Goal: Transaction & Acquisition: Purchase product/service

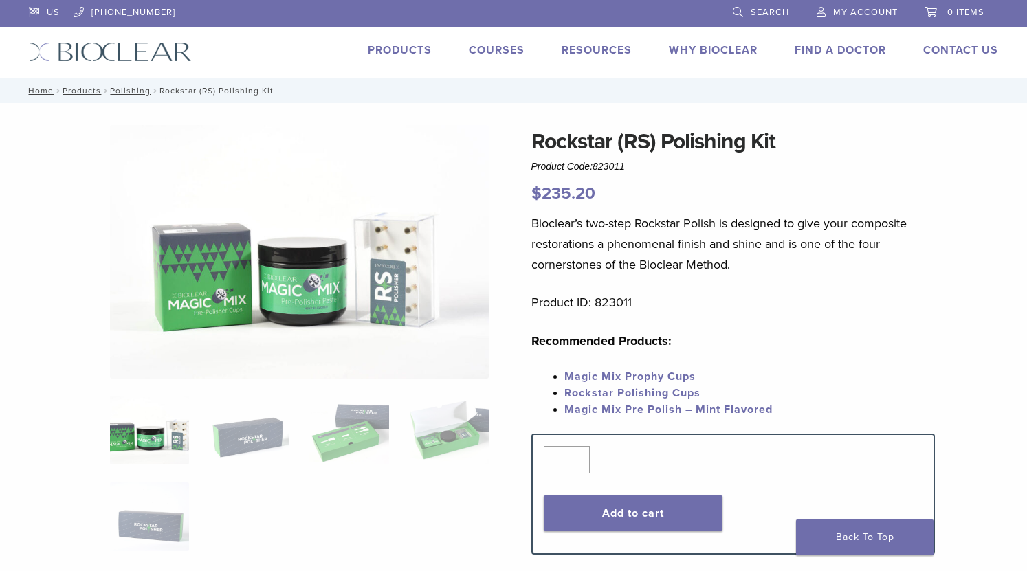
scroll to position [69, 0]
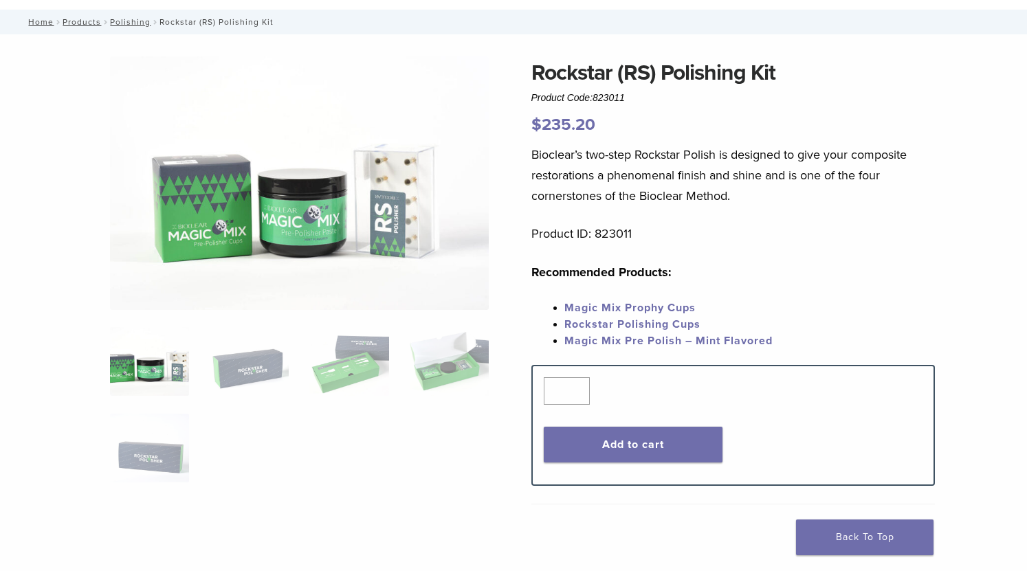
click at [167, 388] on img at bounding box center [149, 361] width 79 height 69
click at [230, 364] on img at bounding box center [249, 361] width 79 height 69
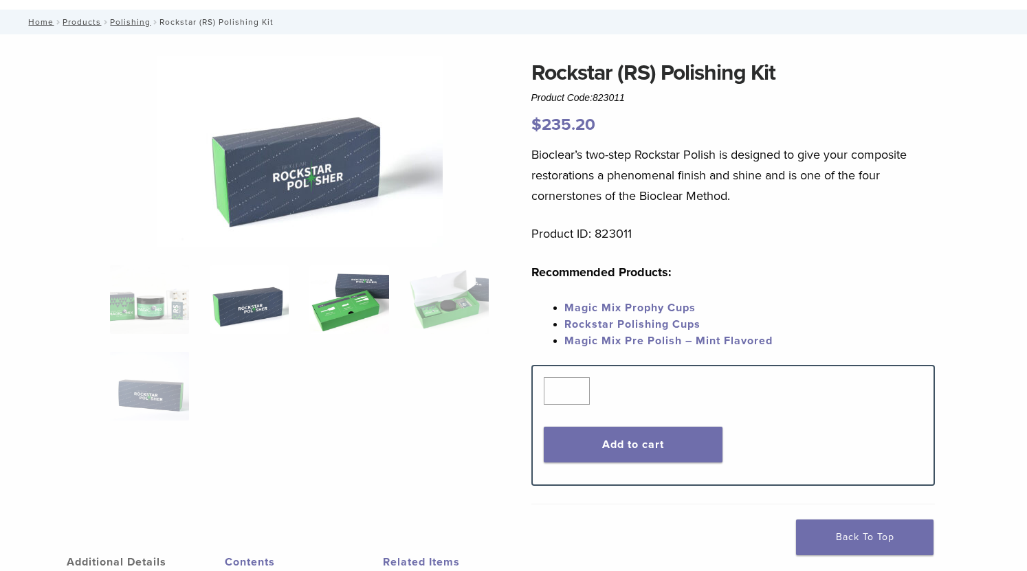
click at [353, 298] on img at bounding box center [348, 299] width 79 height 69
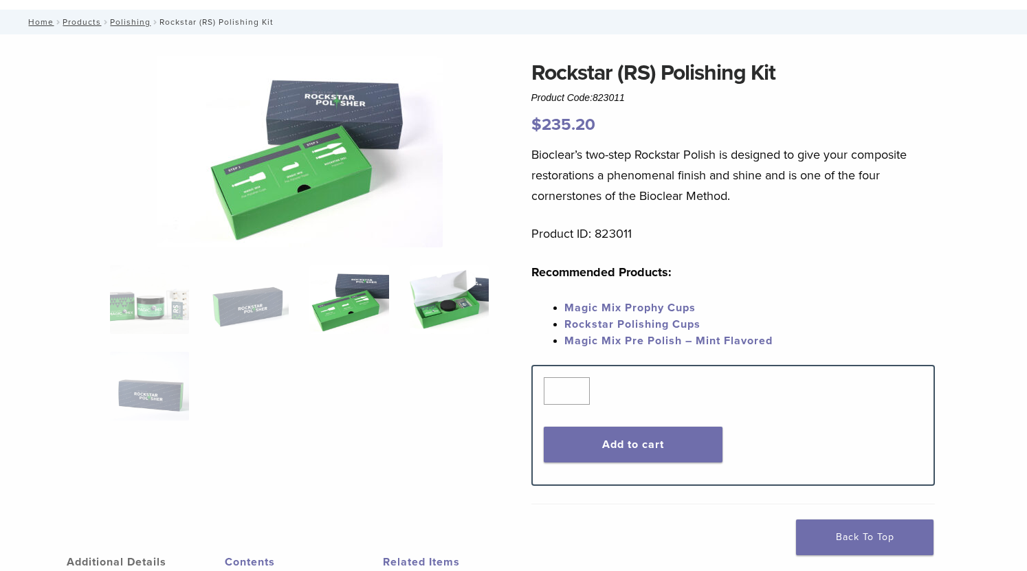
click at [441, 296] on img at bounding box center [449, 299] width 79 height 69
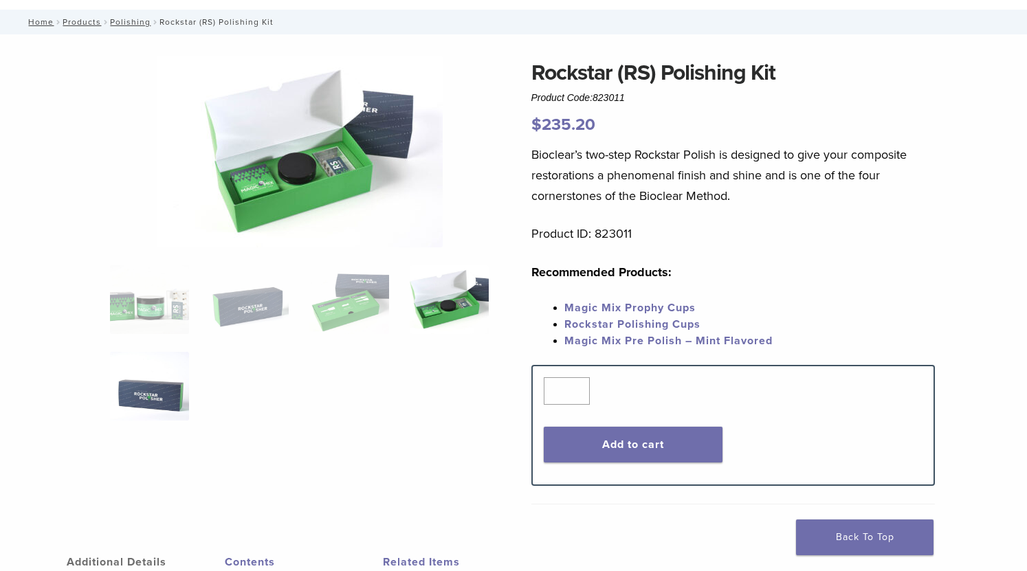
click at [155, 390] on img at bounding box center [149, 386] width 79 height 69
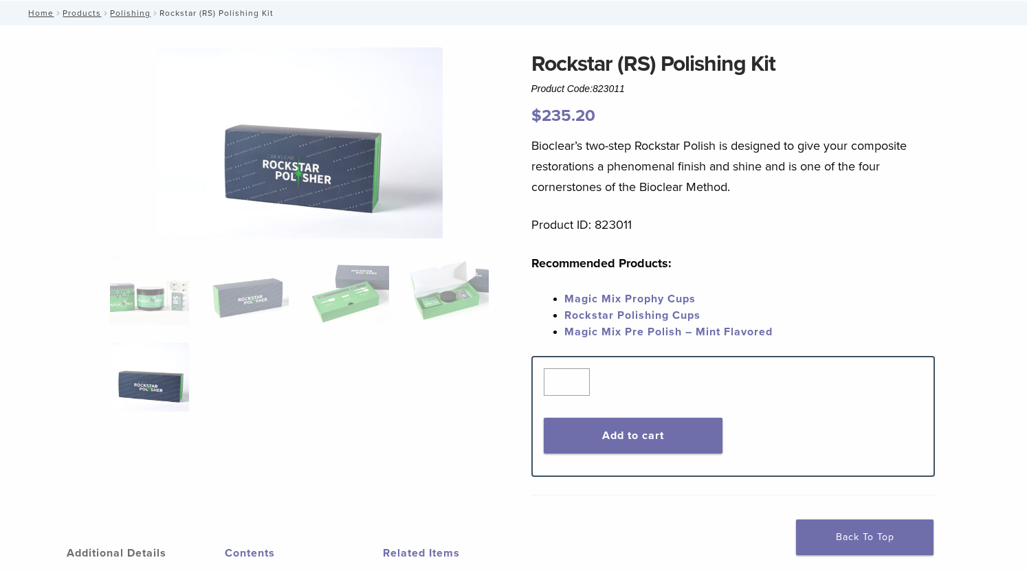
scroll to position [137, 0]
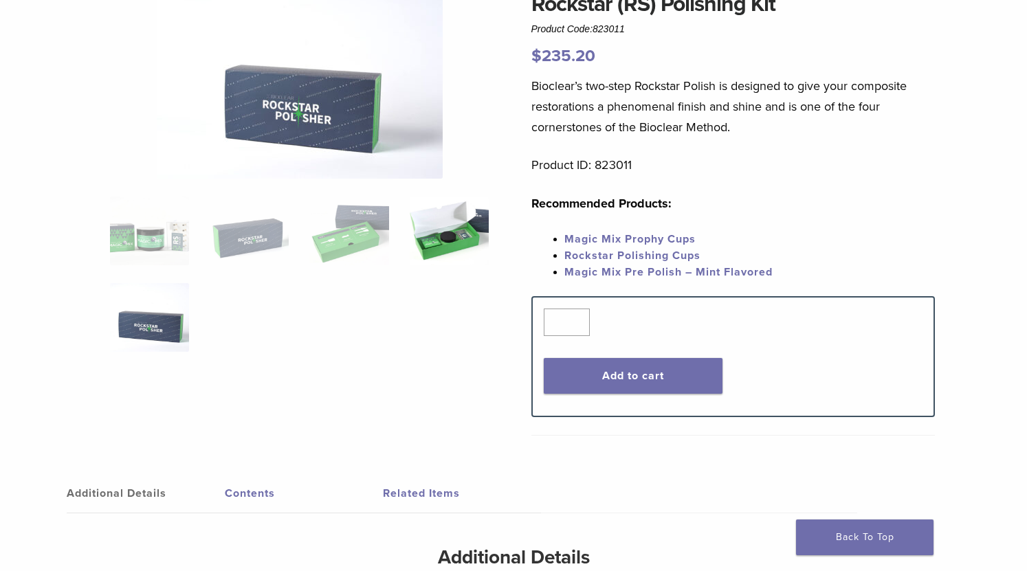
click at [453, 230] on img at bounding box center [449, 231] width 79 height 69
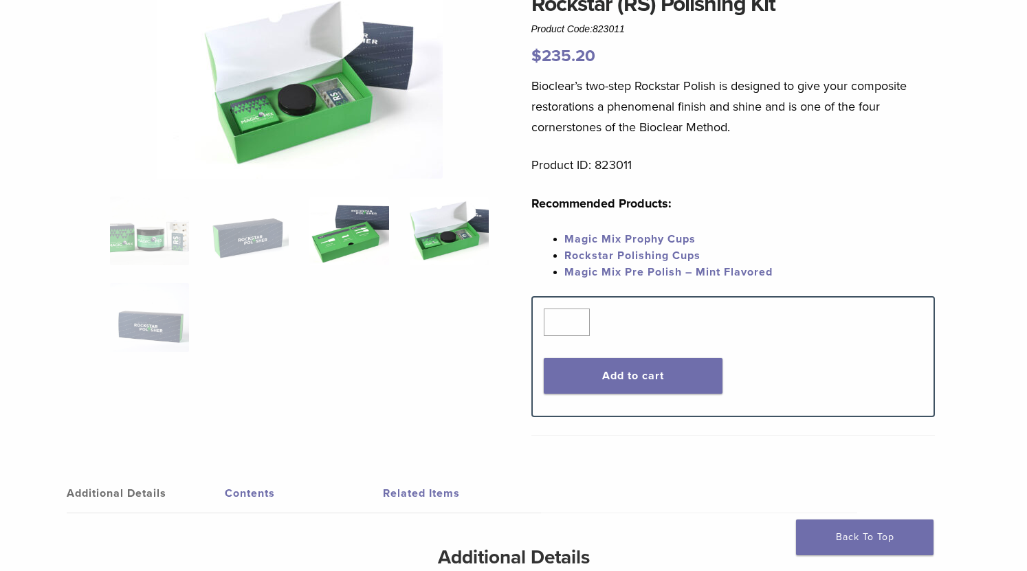
click at [348, 243] on img at bounding box center [348, 231] width 79 height 69
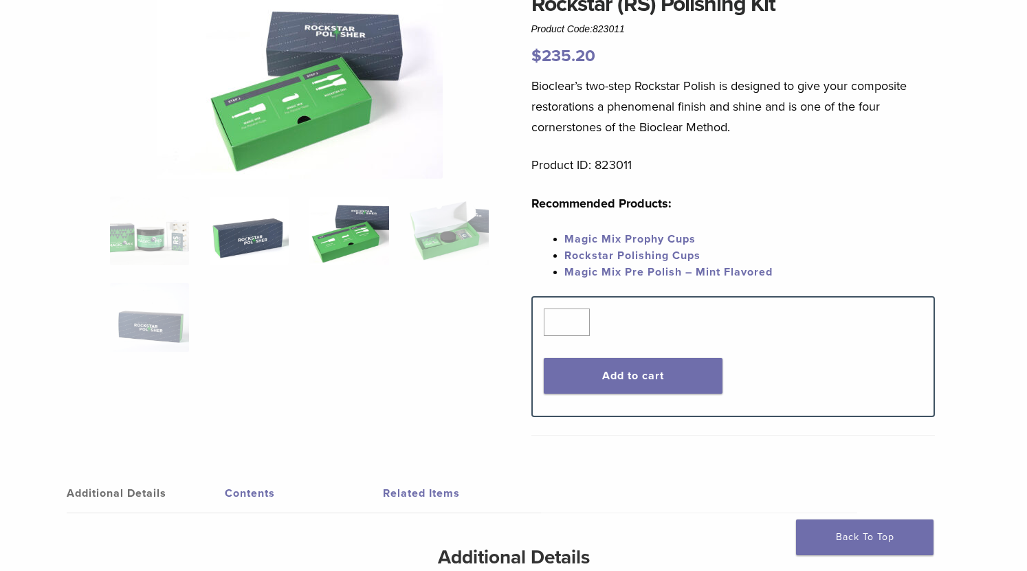
click at [247, 244] on img at bounding box center [249, 231] width 79 height 69
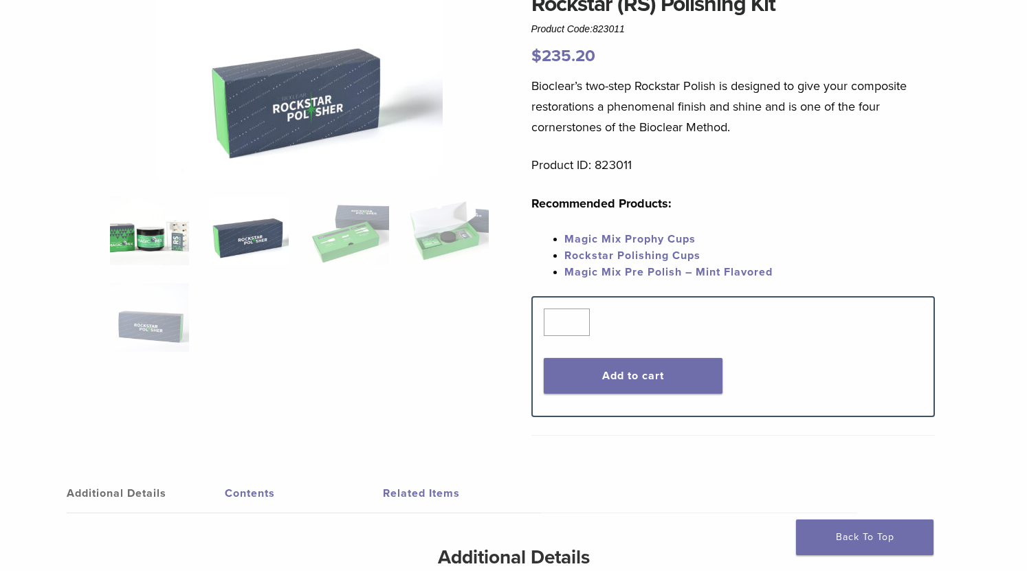
click at [173, 235] on img at bounding box center [149, 231] width 79 height 69
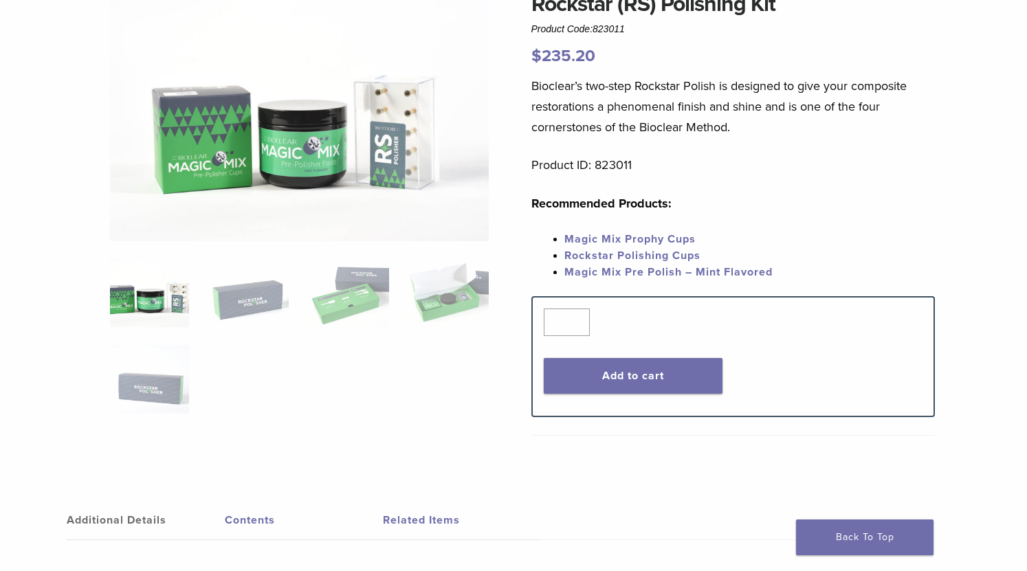
click at [401, 121] on img at bounding box center [299, 115] width 379 height 254
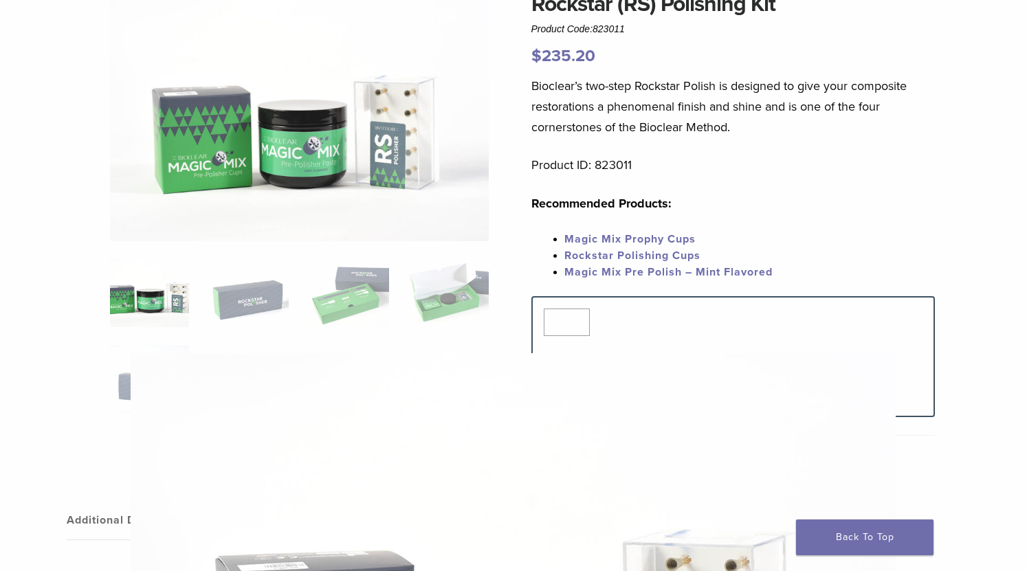
click at [530, 569] on div "1 / 5 DSC_6582 copy" at bounding box center [513, 285] width 1027 height 571
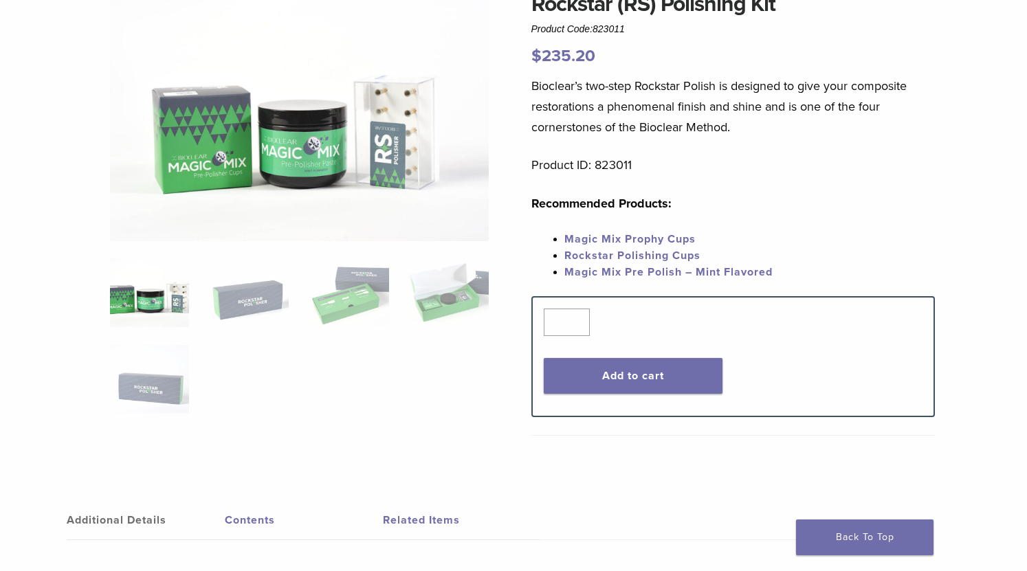
scroll to position [0, 0]
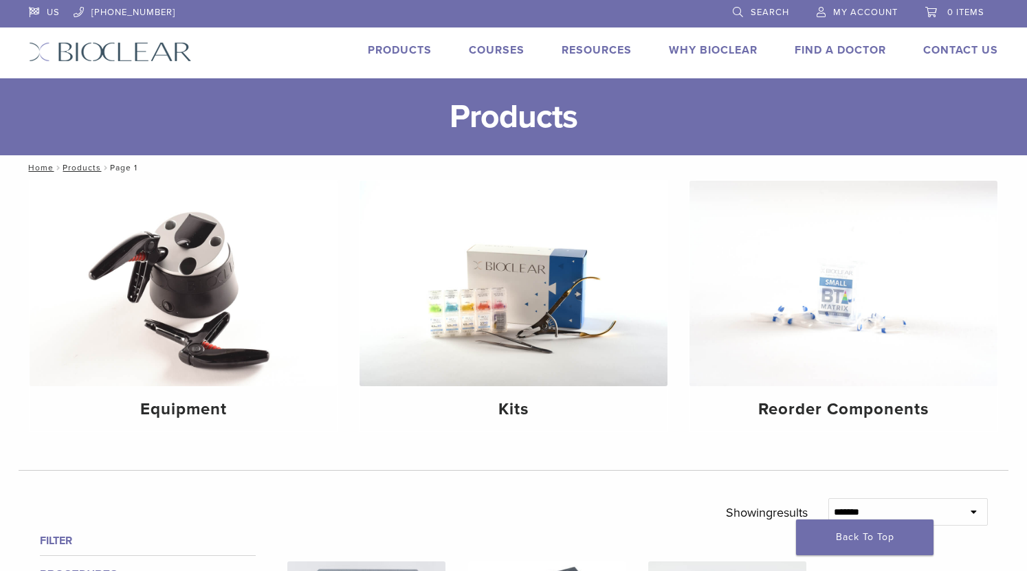
click at [753, 13] on span "Search" at bounding box center [770, 12] width 38 height 11
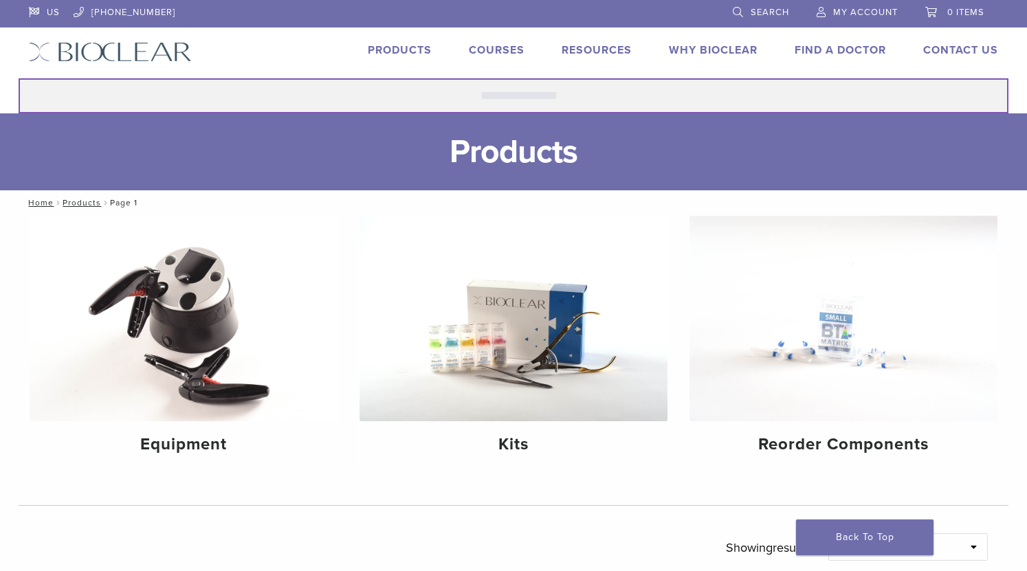
click at [432, 99] on input "Search for:" at bounding box center [514, 95] width 990 height 35
type input "**********"
click at [18, 78] on button "Search" at bounding box center [18, 78] width 1 height 1
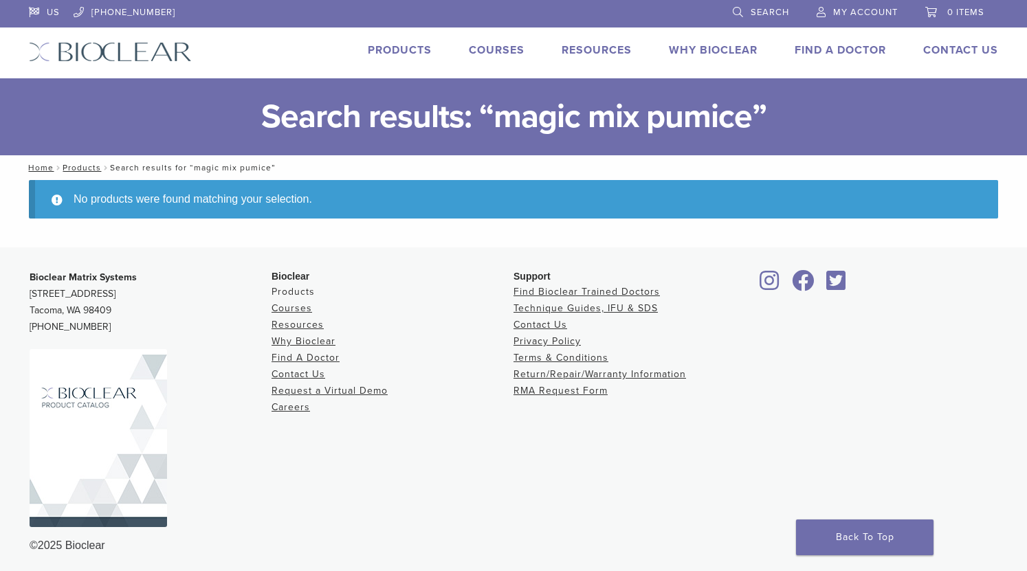
click at [302, 294] on link "Products" at bounding box center [292, 292] width 43 height 12
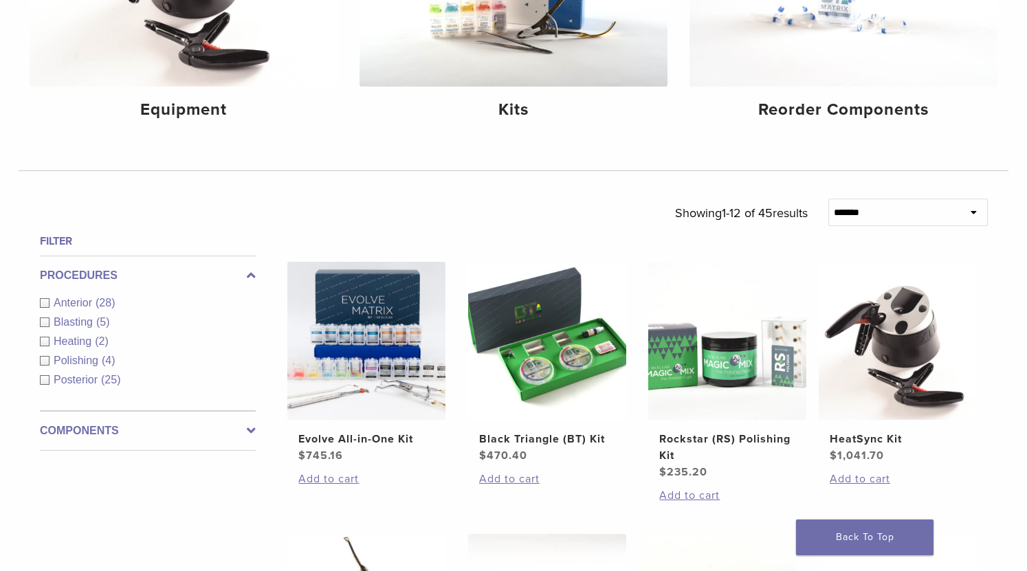
scroll to position [344, 0]
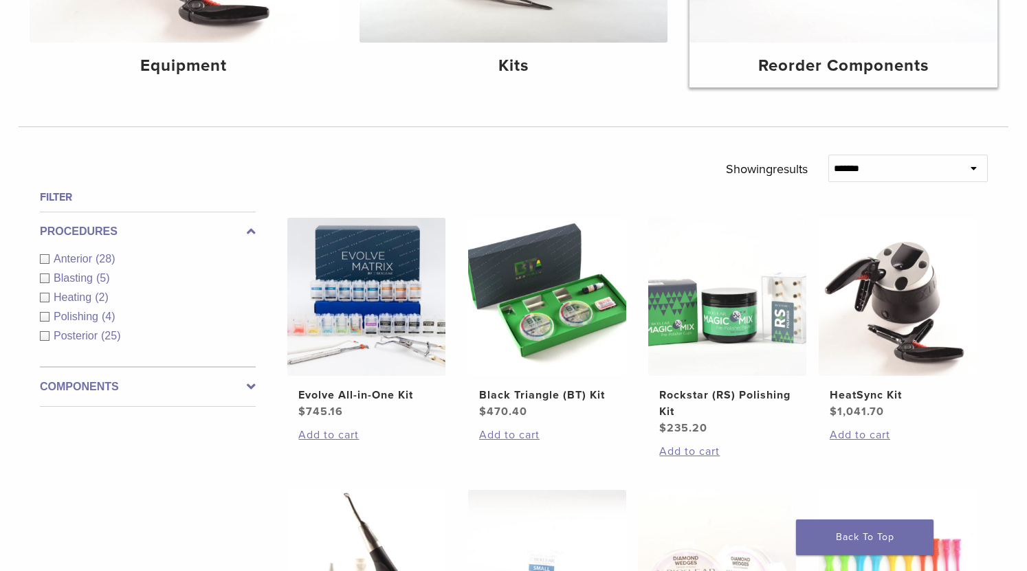
click at [846, 66] on h4 "Reorder Components" at bounding box center [843, 66] width 286 height 25
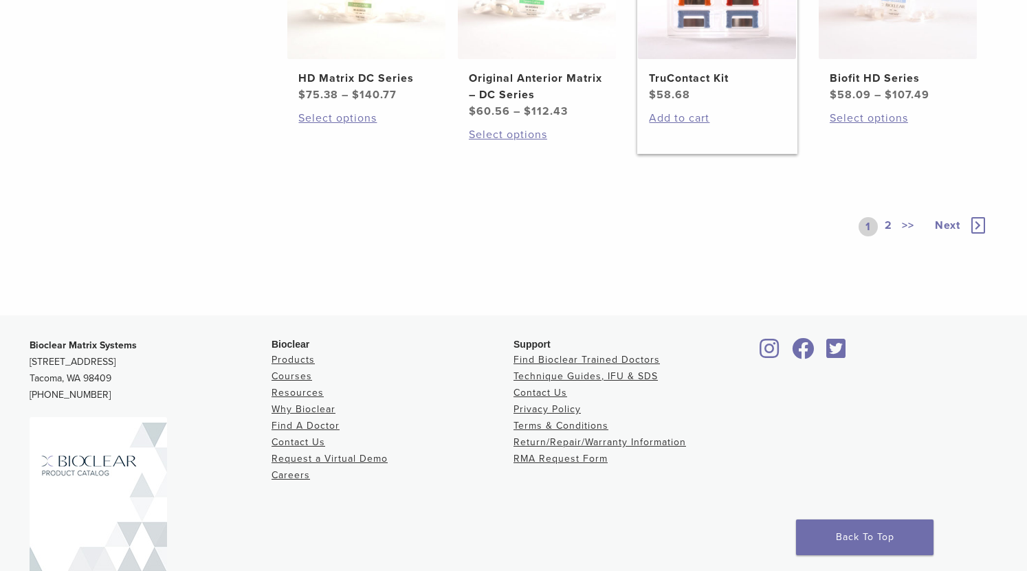
scroll to position [968, 0]
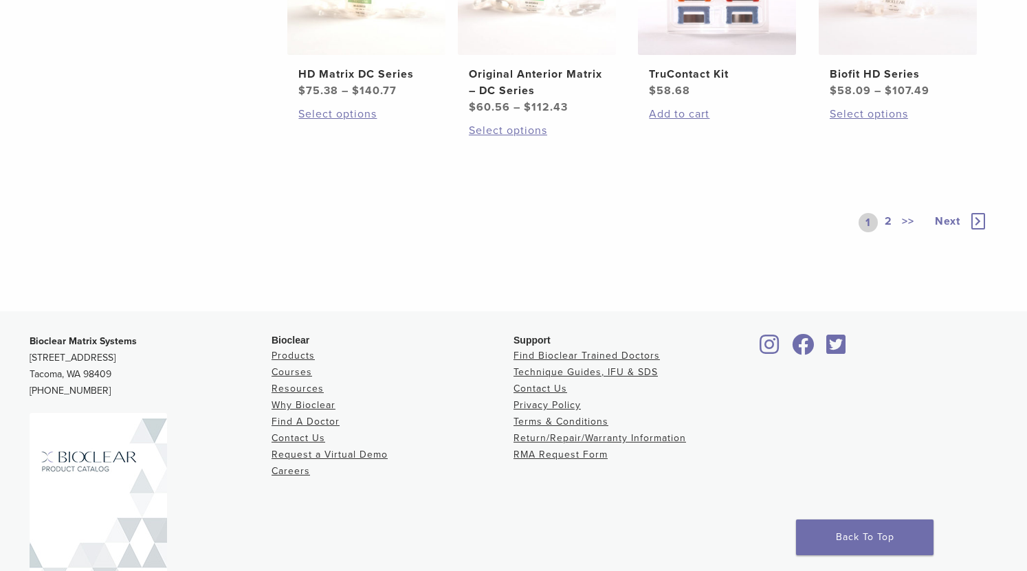
click at [890, 220] on link "2" at bounding box center [888, 222] width 13 height 19
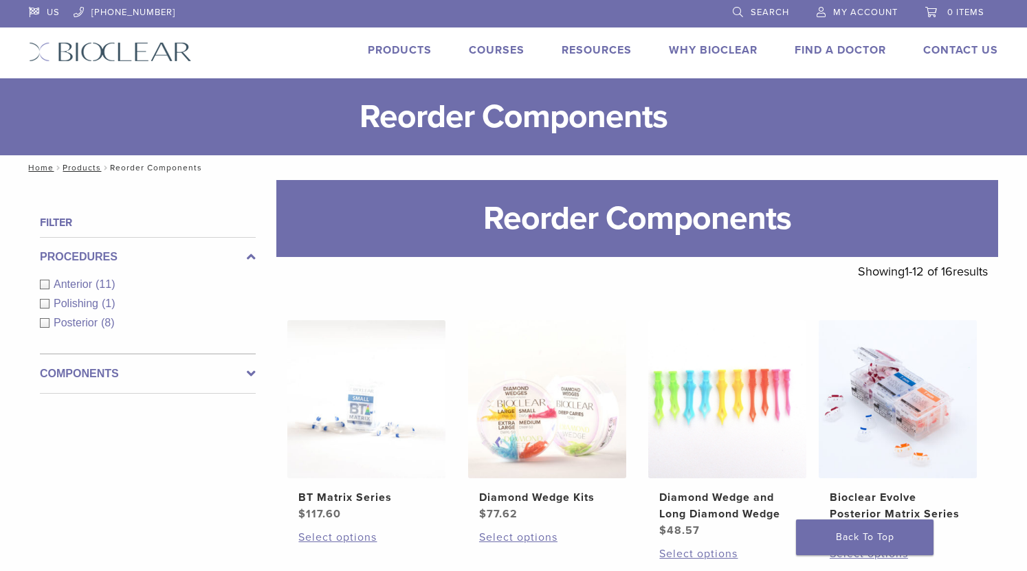
click at [406, 51] on link "Products" at bounding box center [400, 50] width 64 height 14
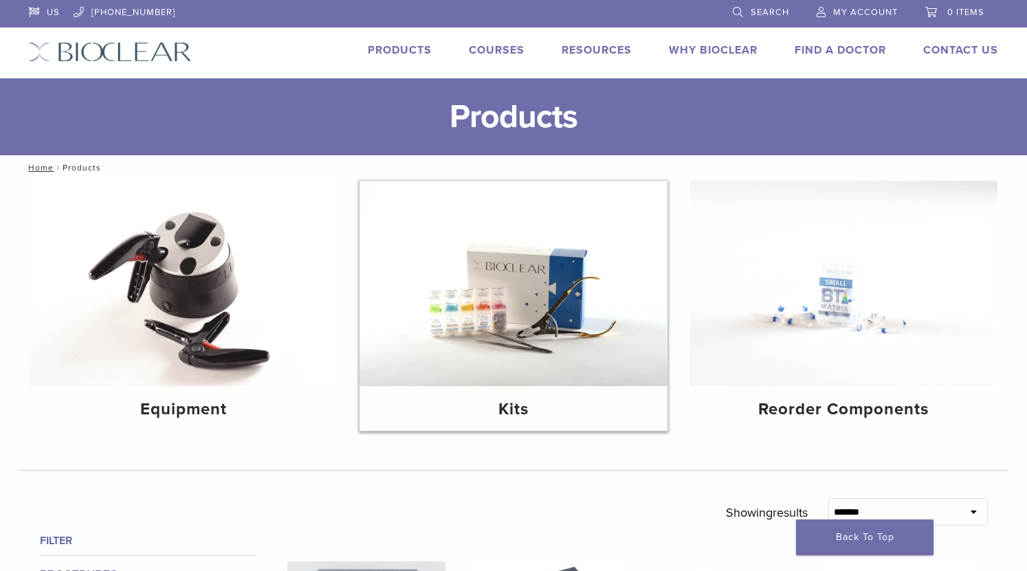
click at [502, 252] on img at bounding box center [513, 284] width 308 height 206
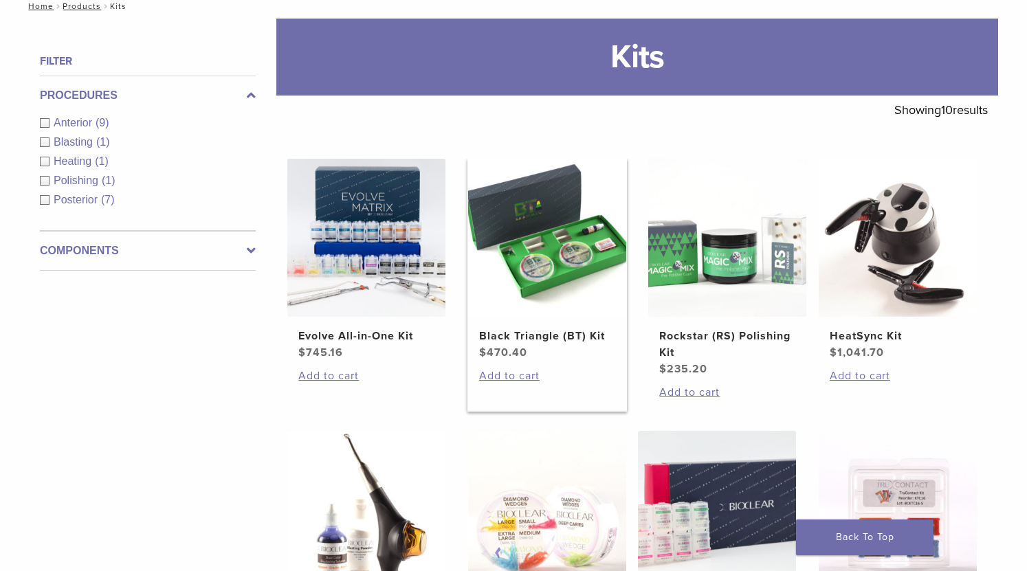
scroll to position [206, 0]
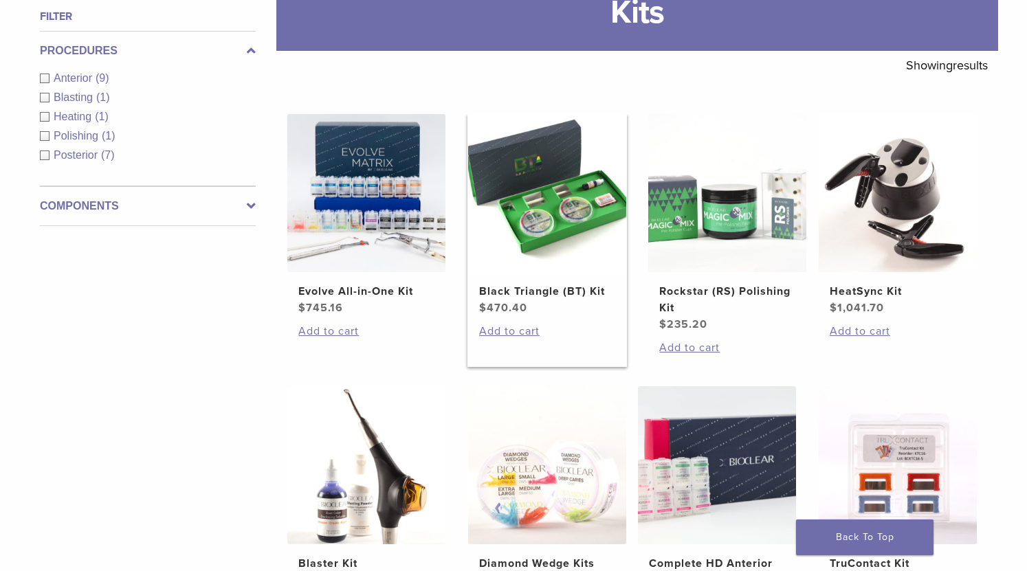
click at [553, 206] on img at bounding box center [547, 193] width 158 height 158
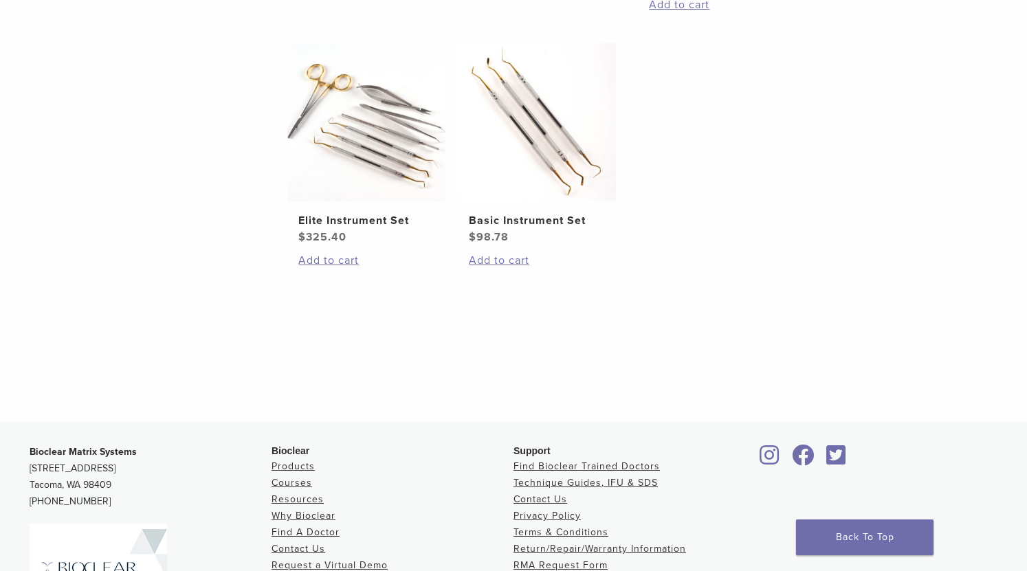
scroll to position [825, 0]
